Goal: Transaction & Acquisition: Purchase product/service

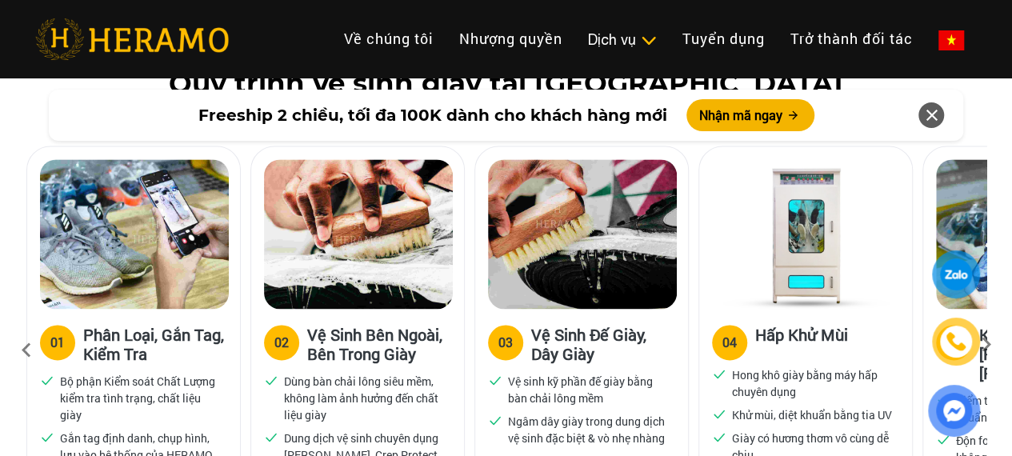
scroll to position [1040, 0]
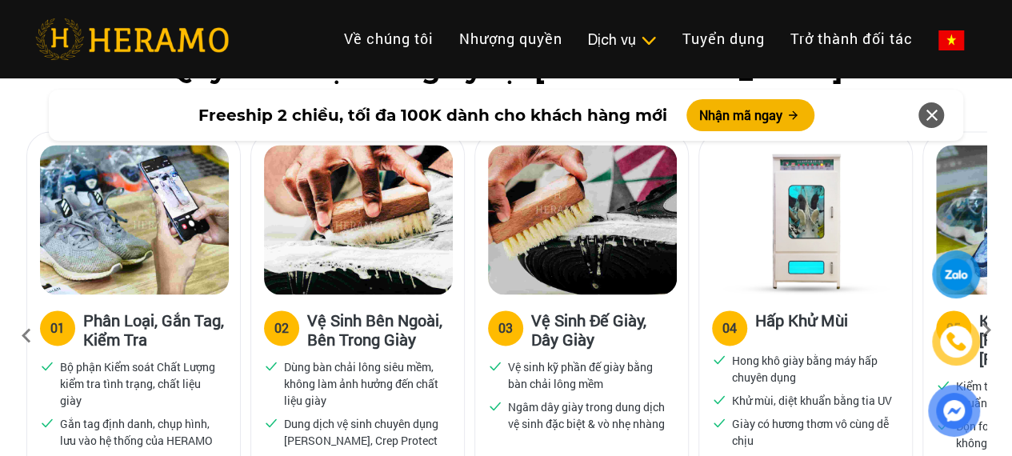
click at [987, 330] on div at bounding box center [954, 343] width 78 height 186
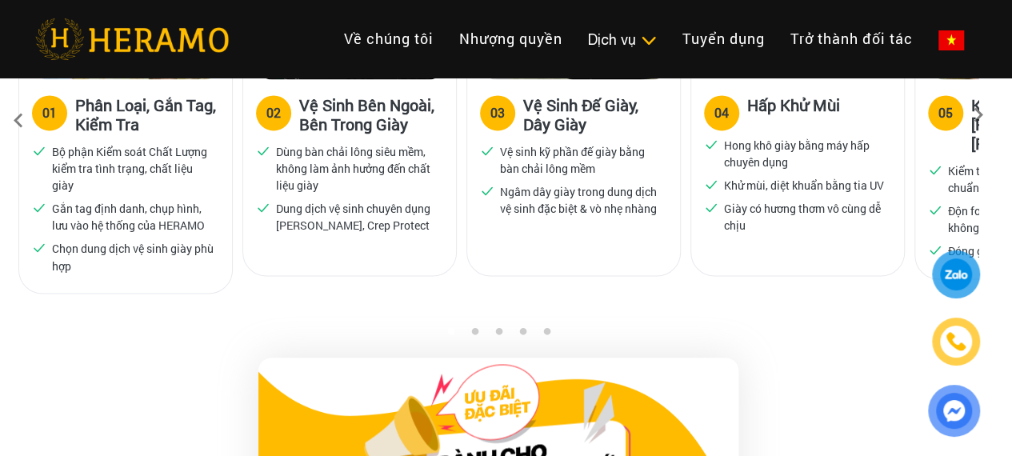
scroll to position [1280, 8]
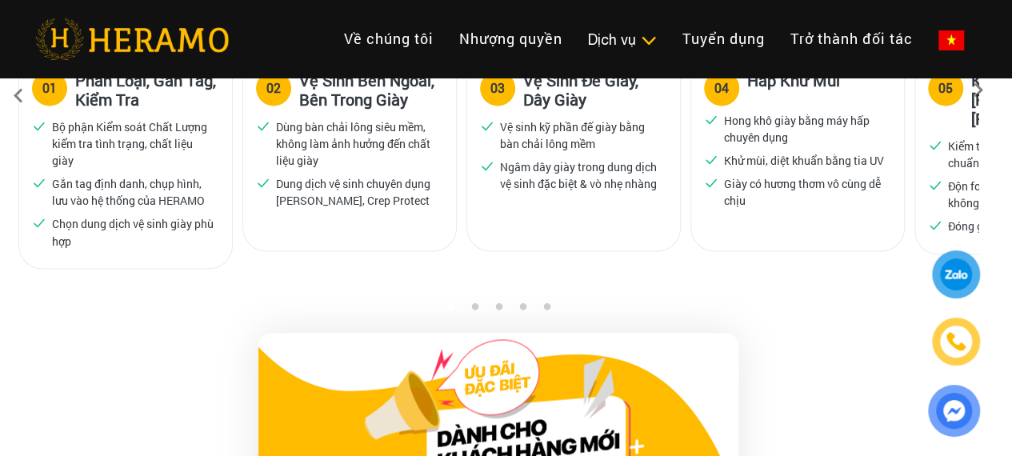
drag, startPoint x: 693, startPoint y: 285, endPoint x: 769, endPoint y: 282, distance: 75.2
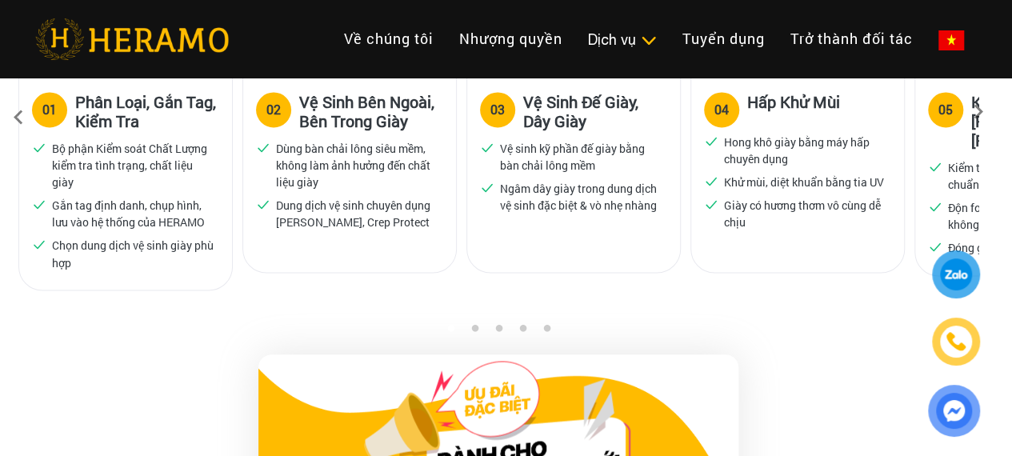
scroll to position [1200, 8]
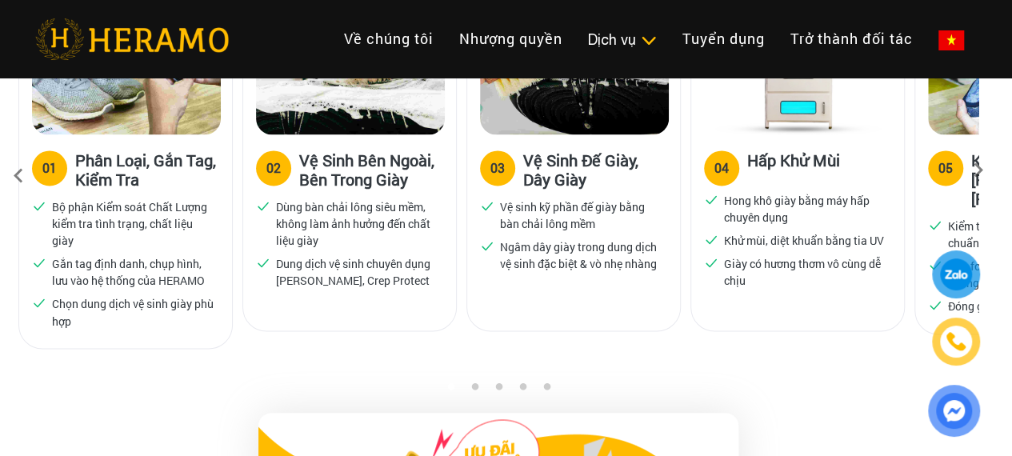
click at [981, 170] on icon at bounding box center [978, 175] width 29 height 10
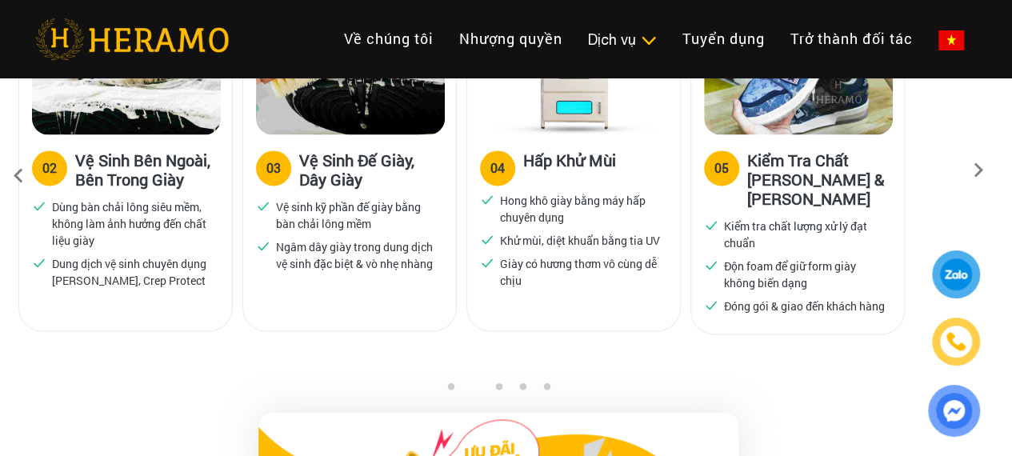
click at [981, 170] on icon at bounding box center [978, 175] width 29 height 10
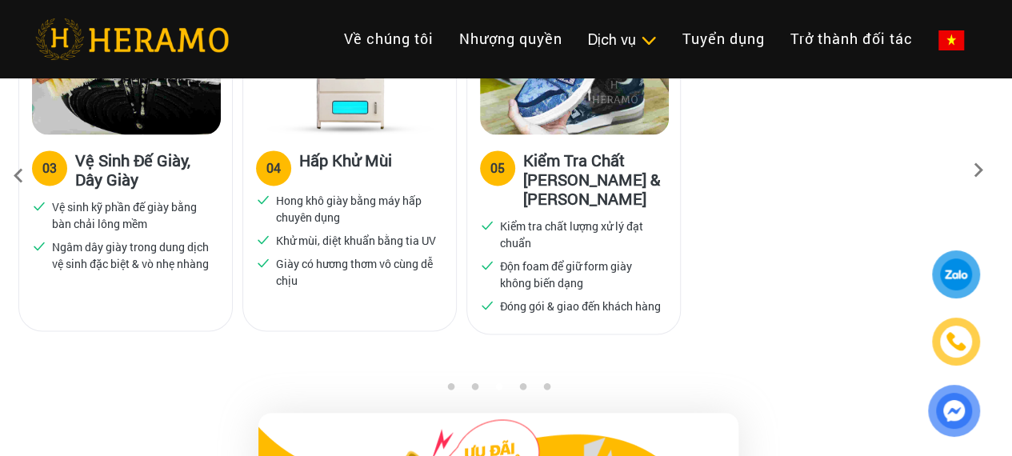
click at [981, 170] on icon at bounding box center [978, 175] width 29 height 10
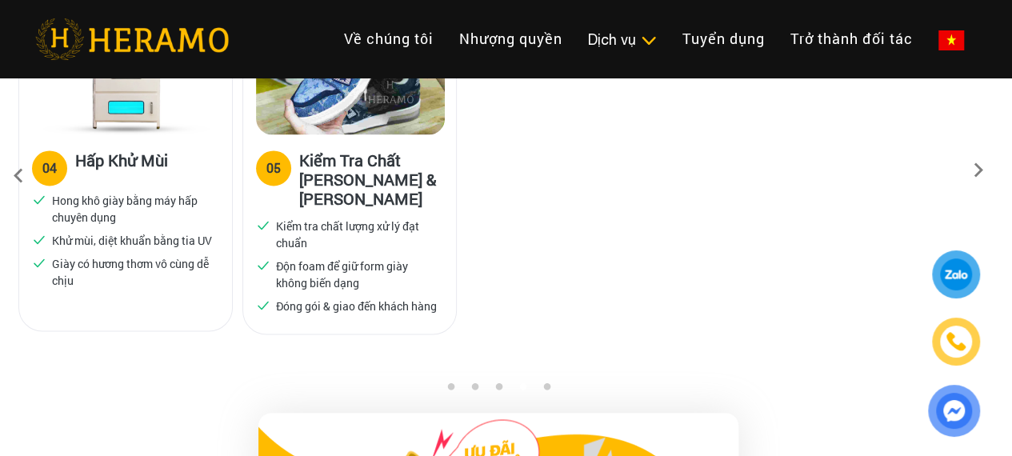
click at [981, 170] on icon at bounding box center [978, 175] width 29 height 10
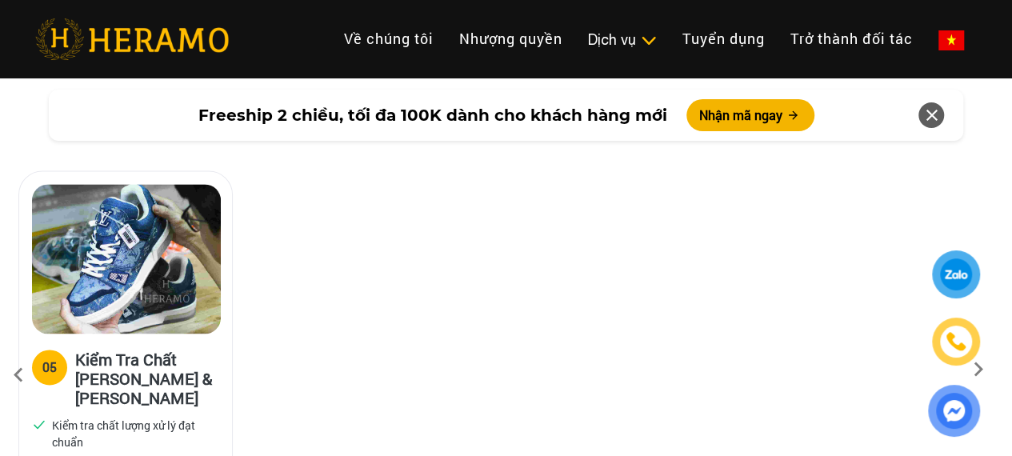
scroll to position [1040, 8]
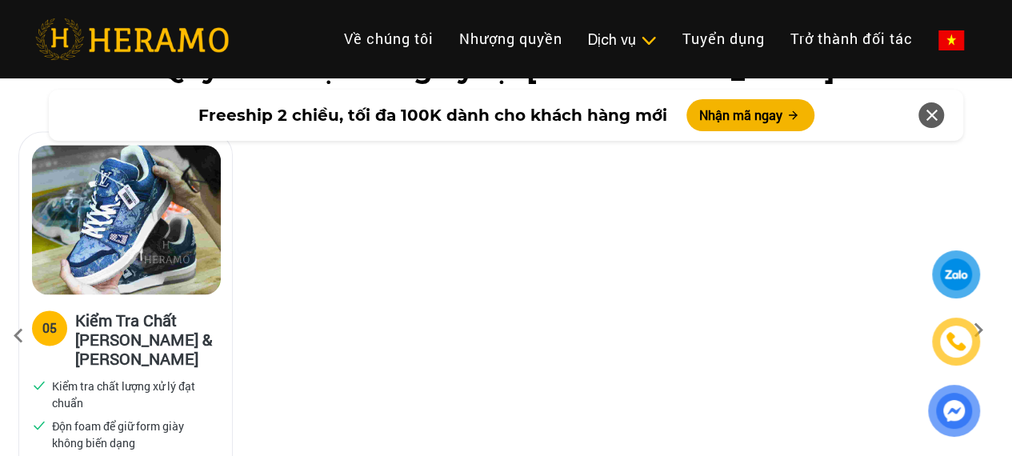
click at [14, 338] on icon at bounding box center [18, 335] width 29 height 43
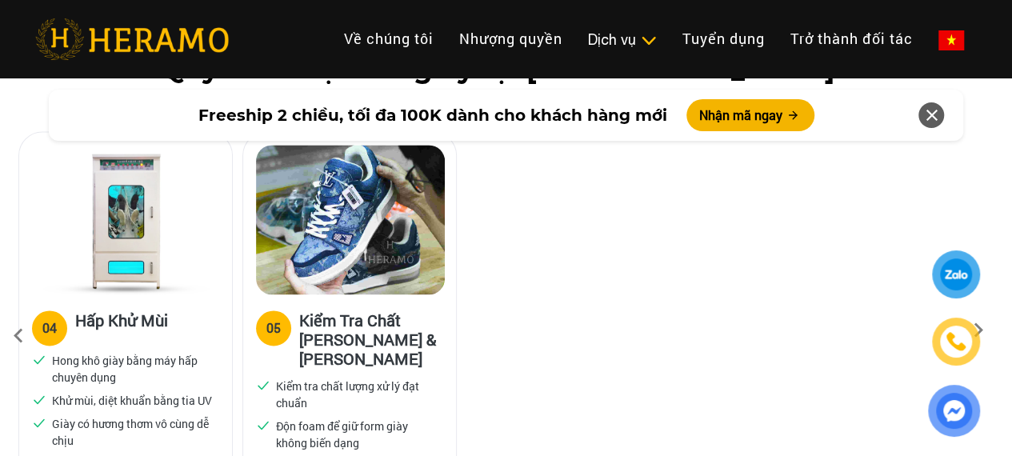
click at [14, 338] on icon at bounding box center [18, 335] width 29 height 43
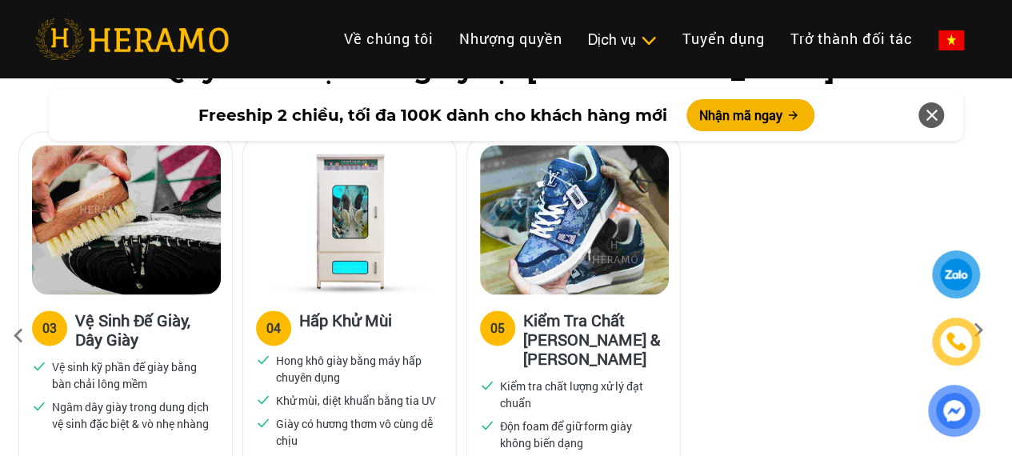
click at [14, 338] on icon at bounding box center [18, 335] width 29 height 43
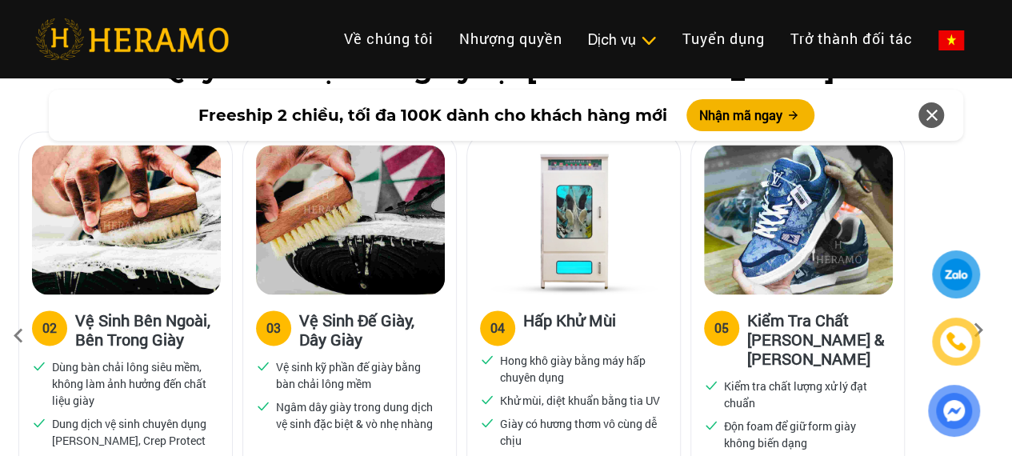
click at [14, 338] on icon at bounding box center [18, 335] width 29 height 43
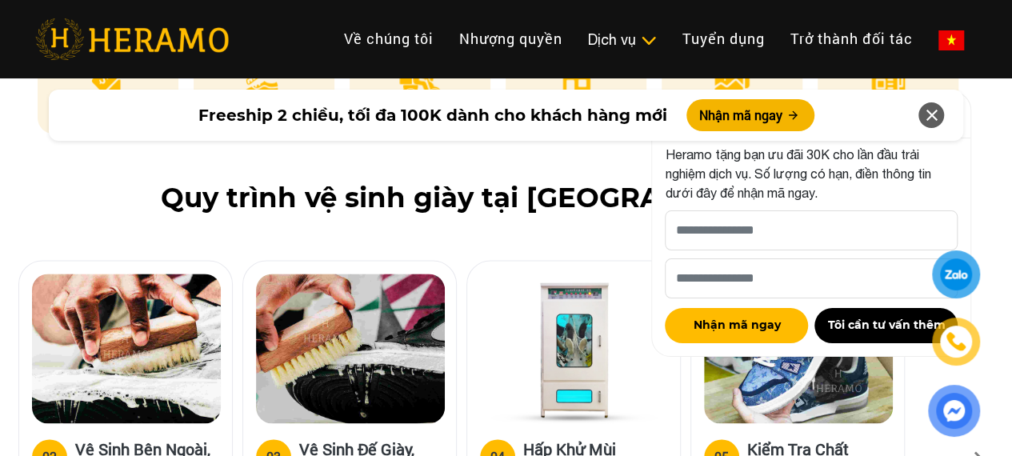
scroll to position [800, 8]
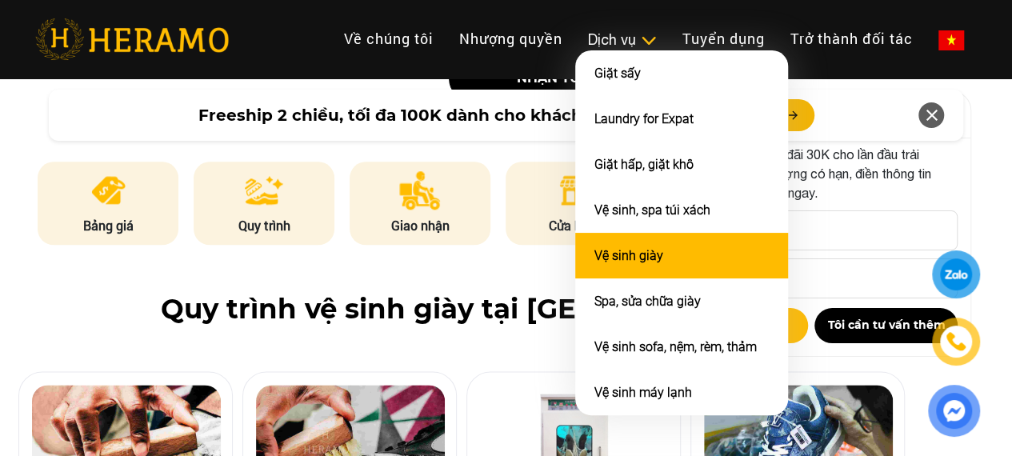
click at [594, 263] on link "Vệ sinh giày" at bounding box center [628, 255] width 69 height 15
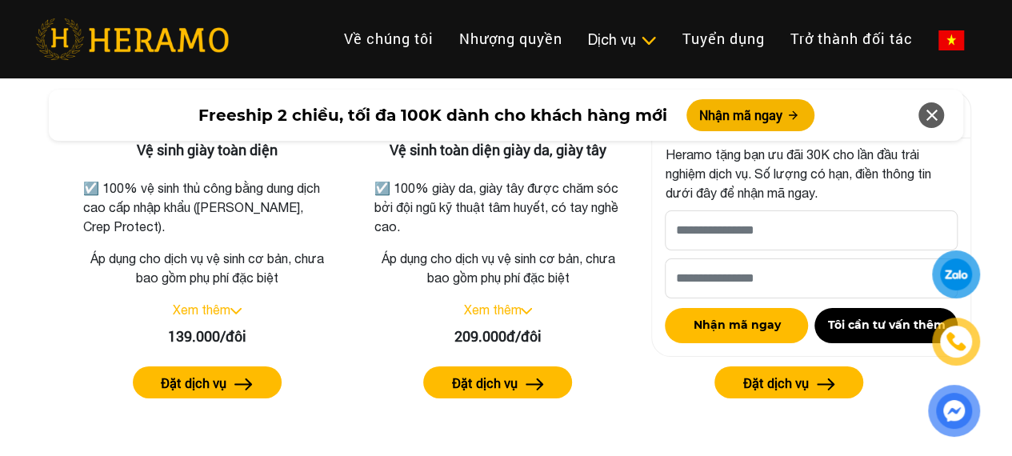
scroll to position [2799, 8]
